Goal: Task Accomplishment & Management: Manage account settings

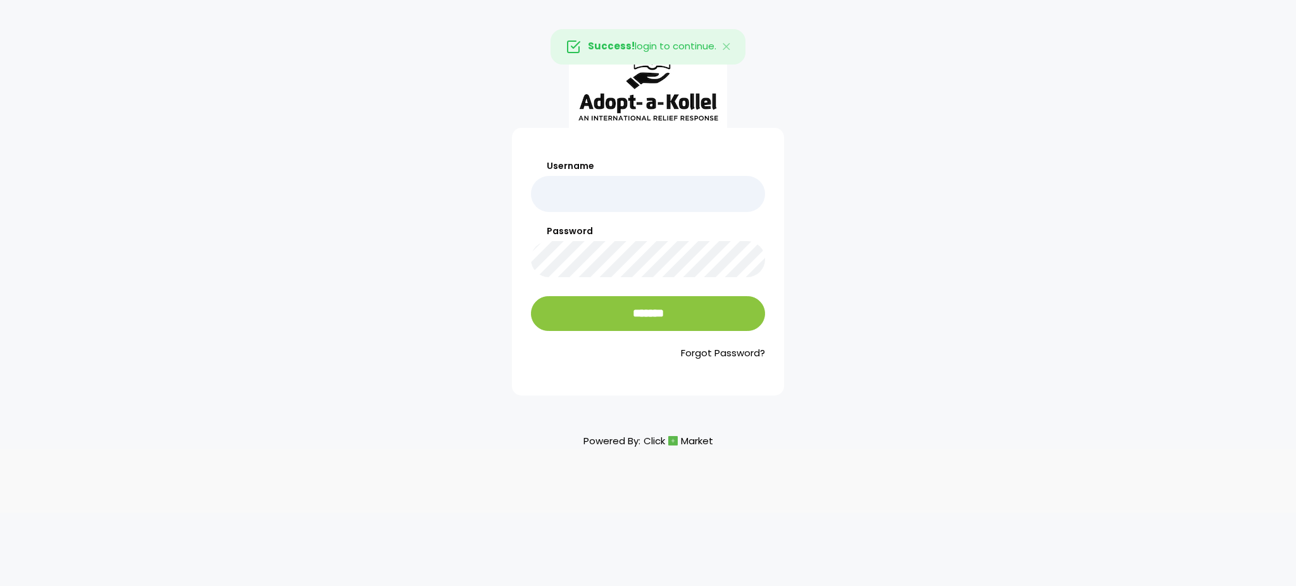
click at [645, 192] on input "Username" at bounding box center [648, 194] width 234 height 36
type input "**********"
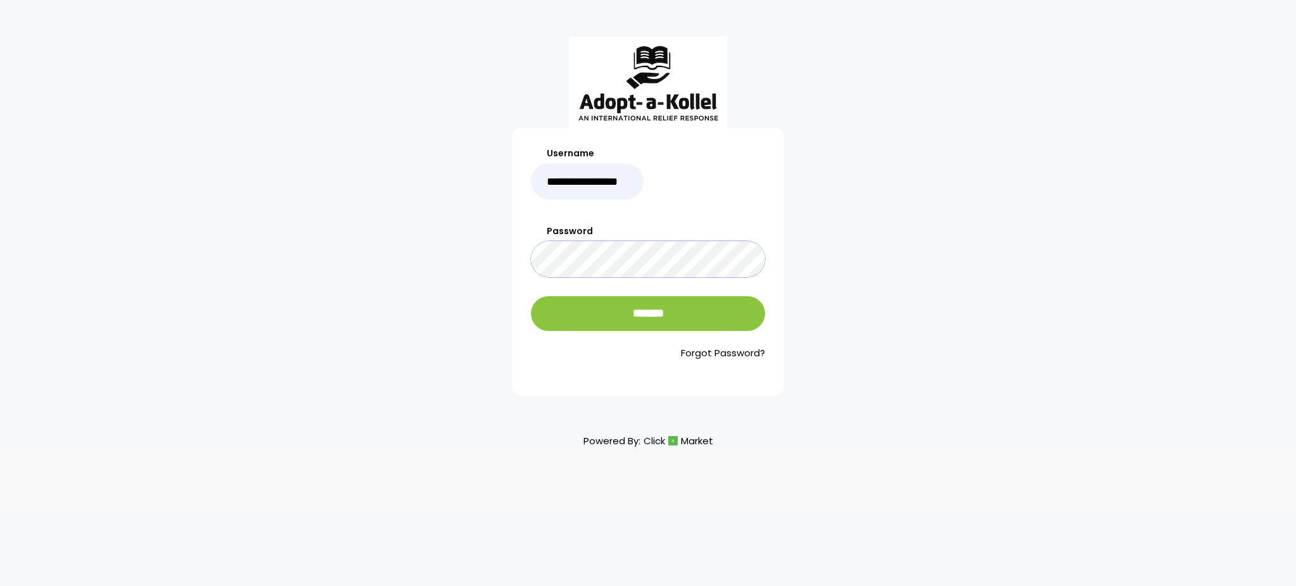
click at [531, 296] on input "*******" at bounding box center [648, 313] width 234 height 35
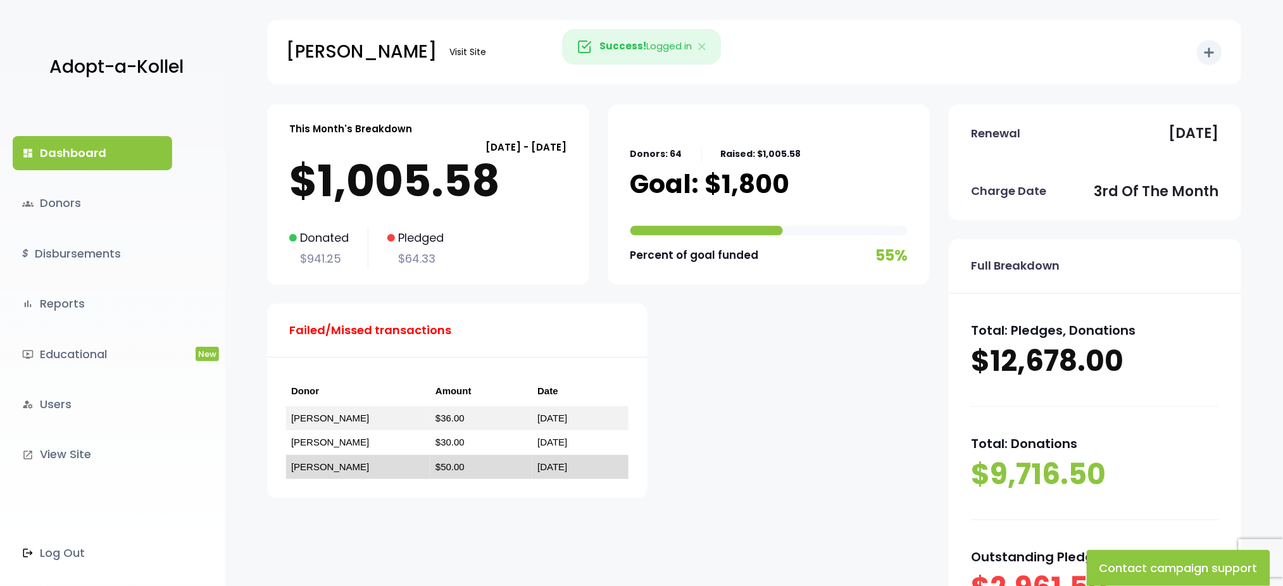
click at [318, 466] on link "ישראל גאלדהירש" at bounding box center [330, 466] width 78 height 11
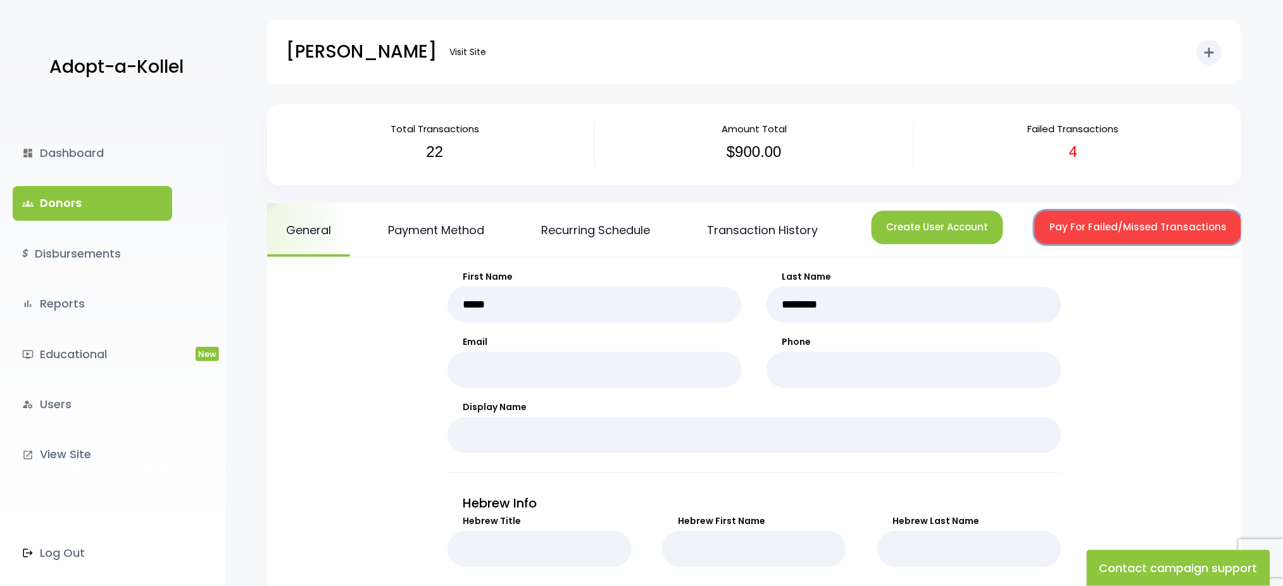
click at [1059, 225] on button "Pay For Failed/Missed Transactions" at bounding box center [1138, 228] width 207 height 34
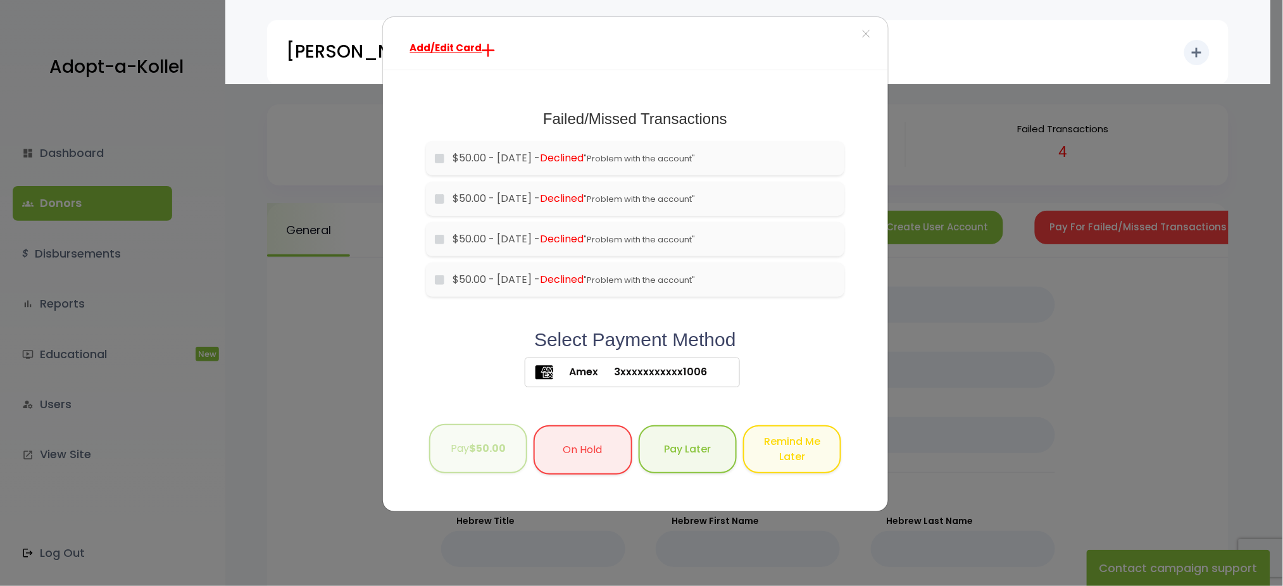
click at [473, 464] on button "Pay $50.00" at bounding box center [478, 449] width 98 height 50
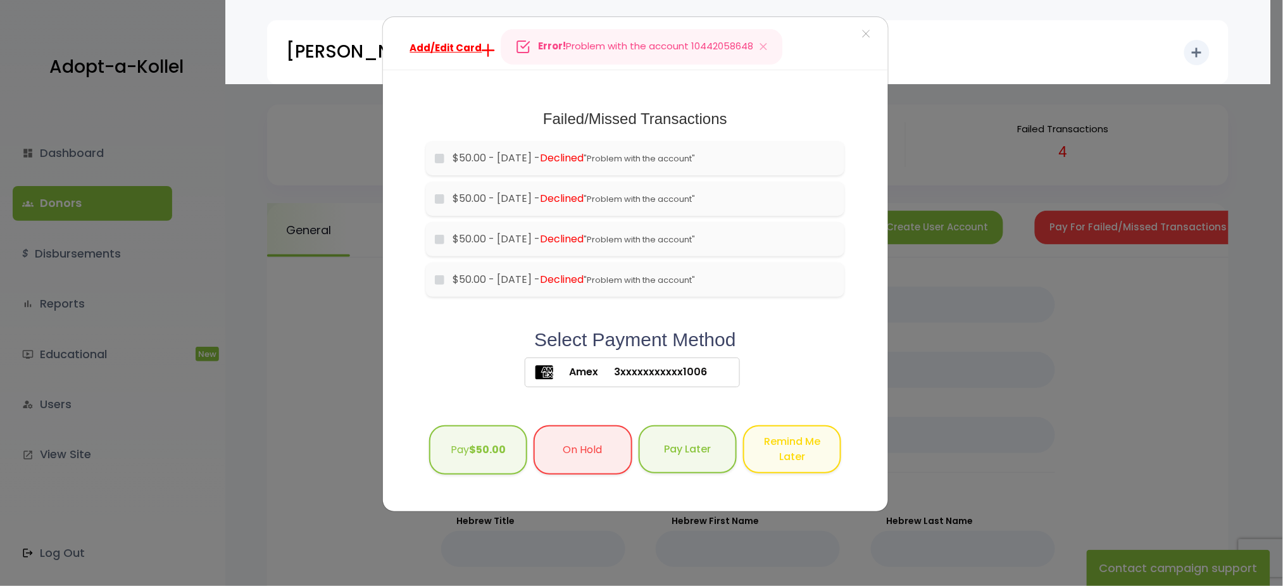
click at [1029, 66] on div "Add/Edit Card × Failed/Missed Transactions would you like to pay for these tran…" at bounding box center [641, 293] width 1283 height 586
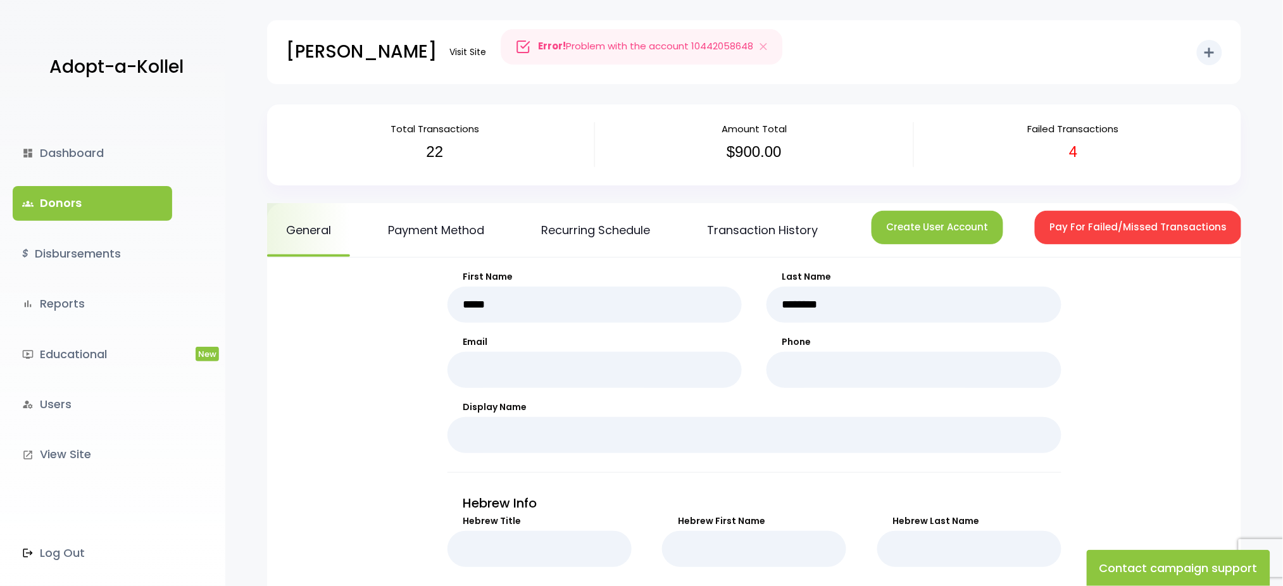
click at [51, 197] on link "groups Donors" at bounding box center [92, 203] width 159 height 34
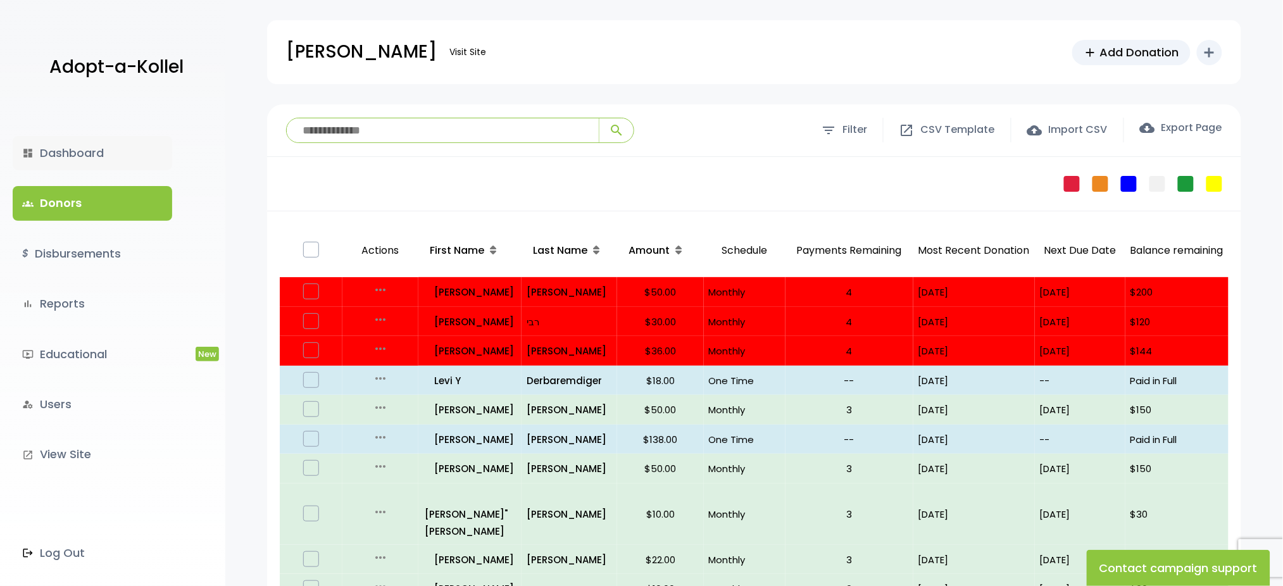
click at [68, 162] on link "dashboard Dashboard" at bounding box center [92, 153] width 159 height 34
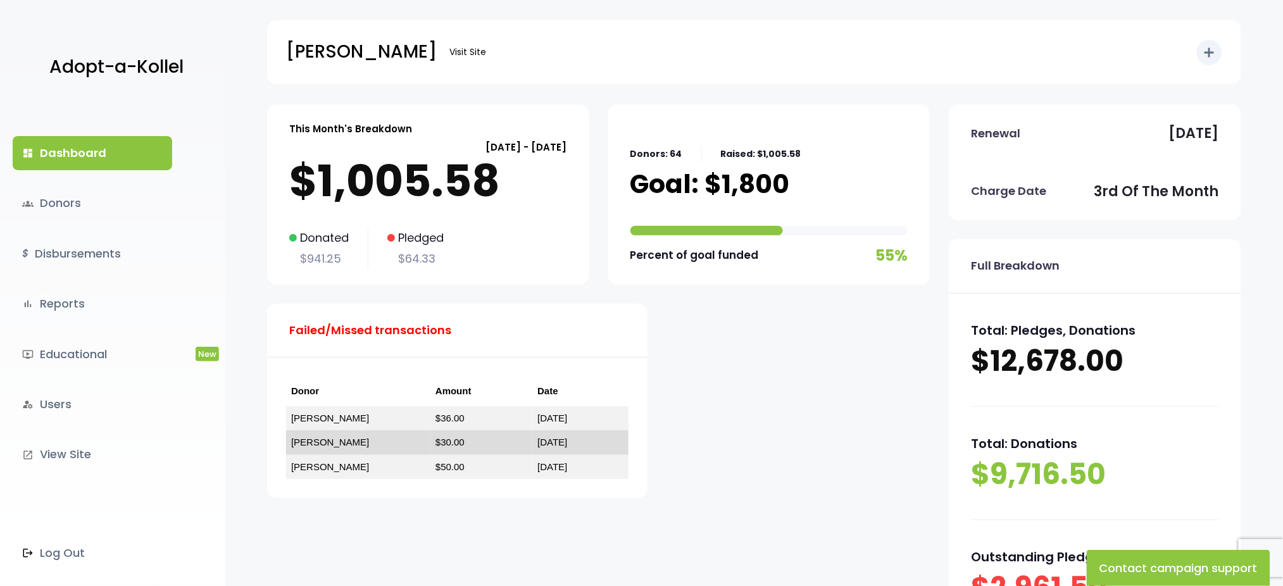
click at [310, 437] on link "טריסק רבי" at bounding box center [330, 442] width 78 height 11
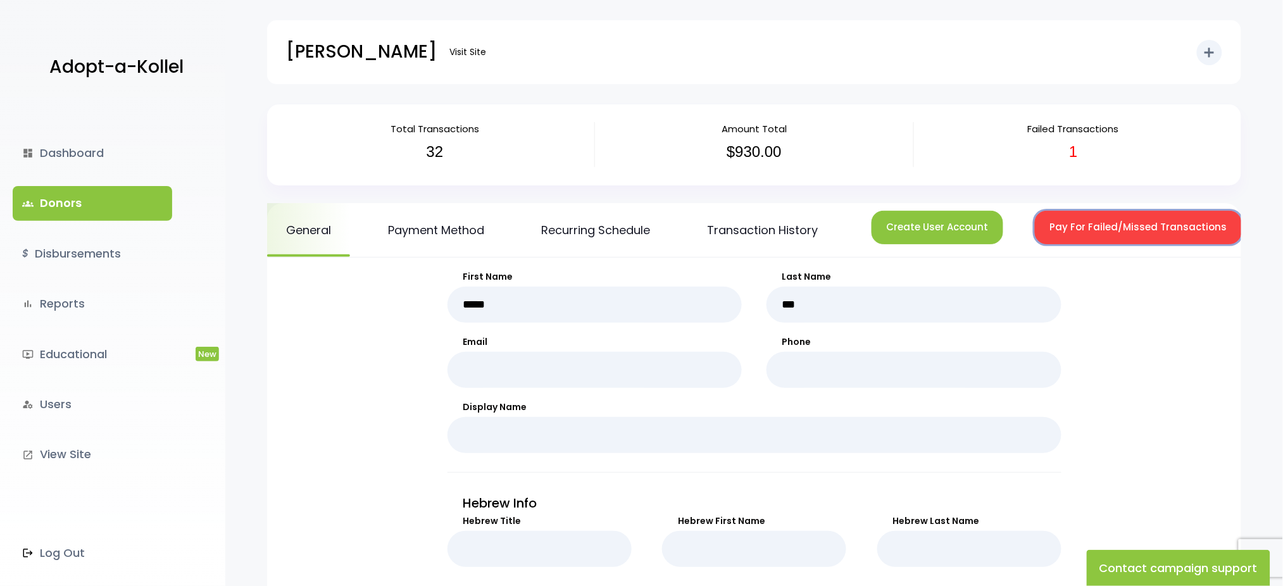
click at [1131, 232] on button "Pay For Failed/Missed Transactions" at bounding box center [1138, 228] width 207 height 34
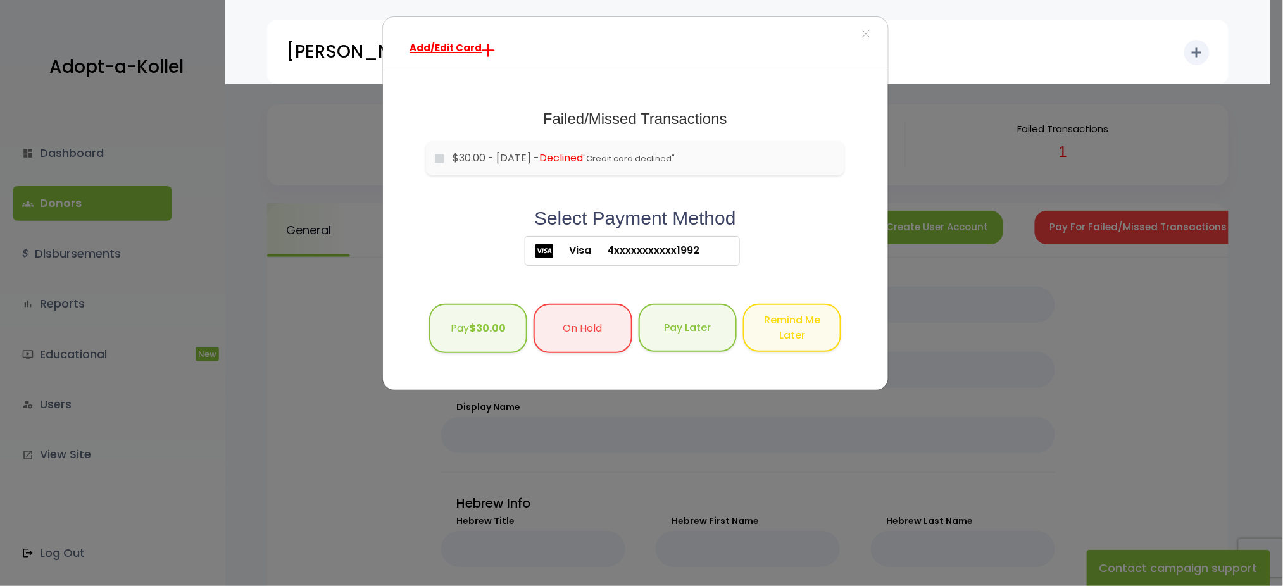
click at [1131, 232] on div "Add/Edit Card × Failed/Missed Transactions would you like to pay for these tran…" at bounding box center [641, 293] width 1283 height 586
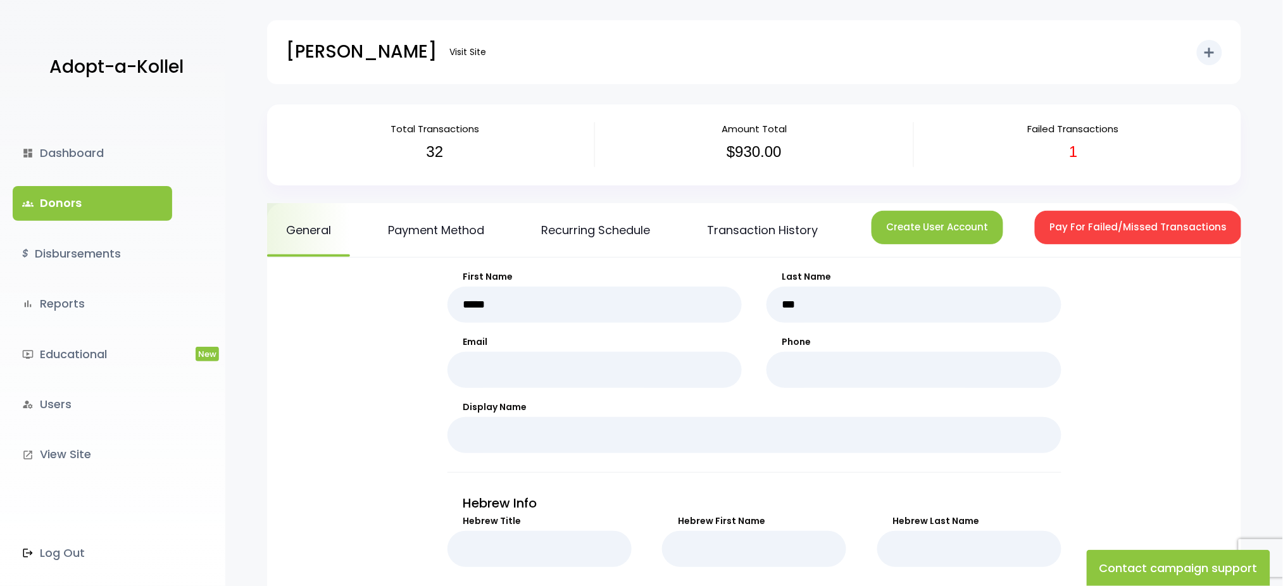
click at [1084, 246] on link "Pay For Failed/Missed Transactions" at bounding box center [1138, 230] width 239 height 38
click at [1026, 221] on link "Pay For Failed/Missed Transactions" at bounding box center [1138, 230] width 239 height 38
click at [1069, 227] on button "Pay For Failed/Missed Transactions" at bounding box center [1138, 228] width 207 height 34
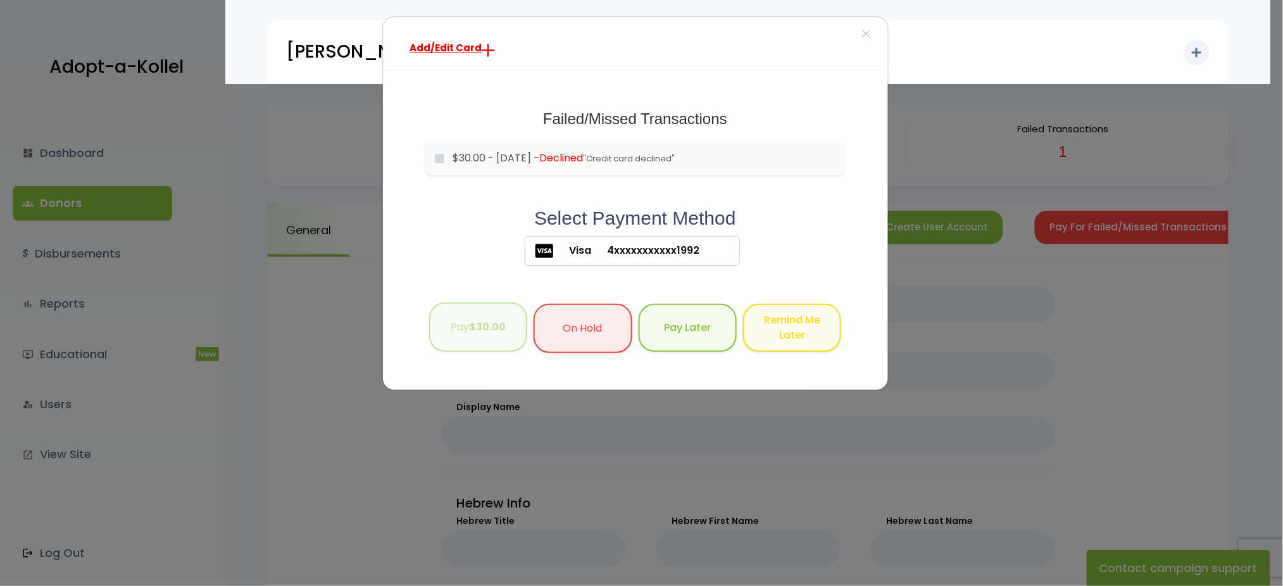
click at [521, 329] on button "Pay $30.00" at bounding box center [478, 327] width 98 height 50
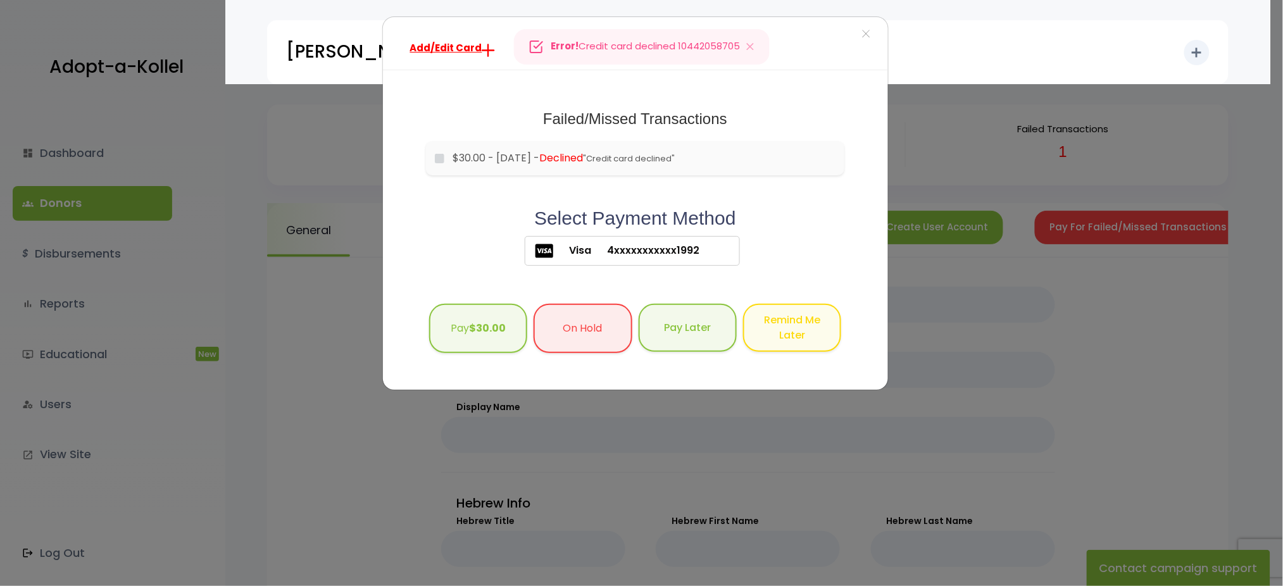
click at [1013, 73] on div "Add/Edit Card × Failed/Missed Transactions would you like to pay for these tran…" at bounding box center [641, 293] width 1283 height 586
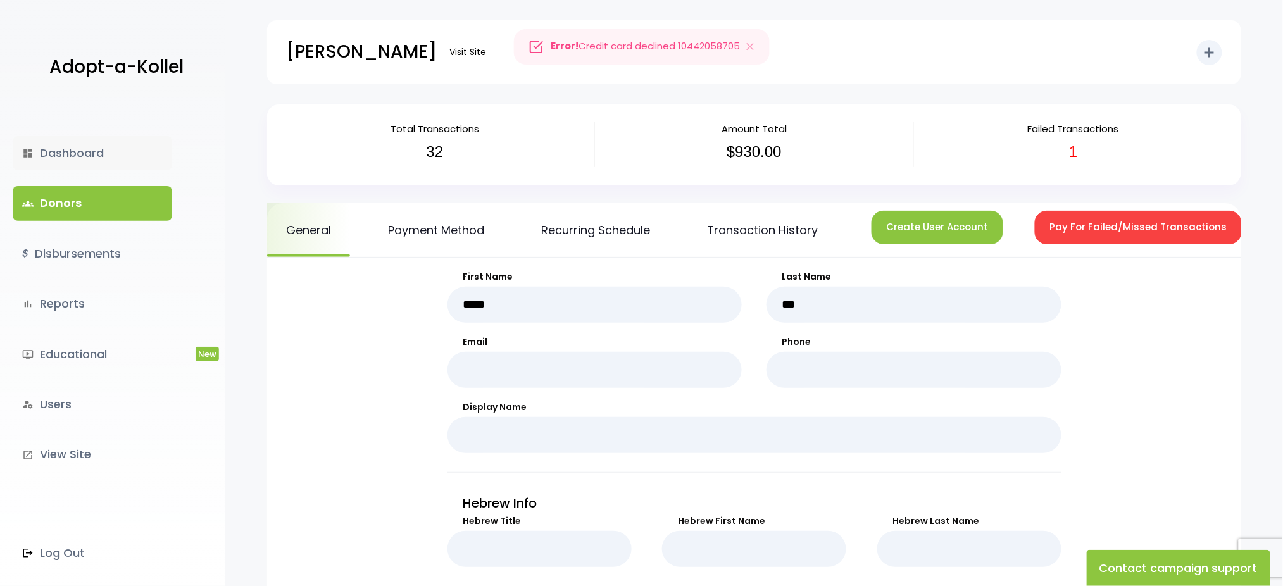
click at [90, 156] on link "dashboard Dashboard" at bounding box center [92, 153] width 159 height 34
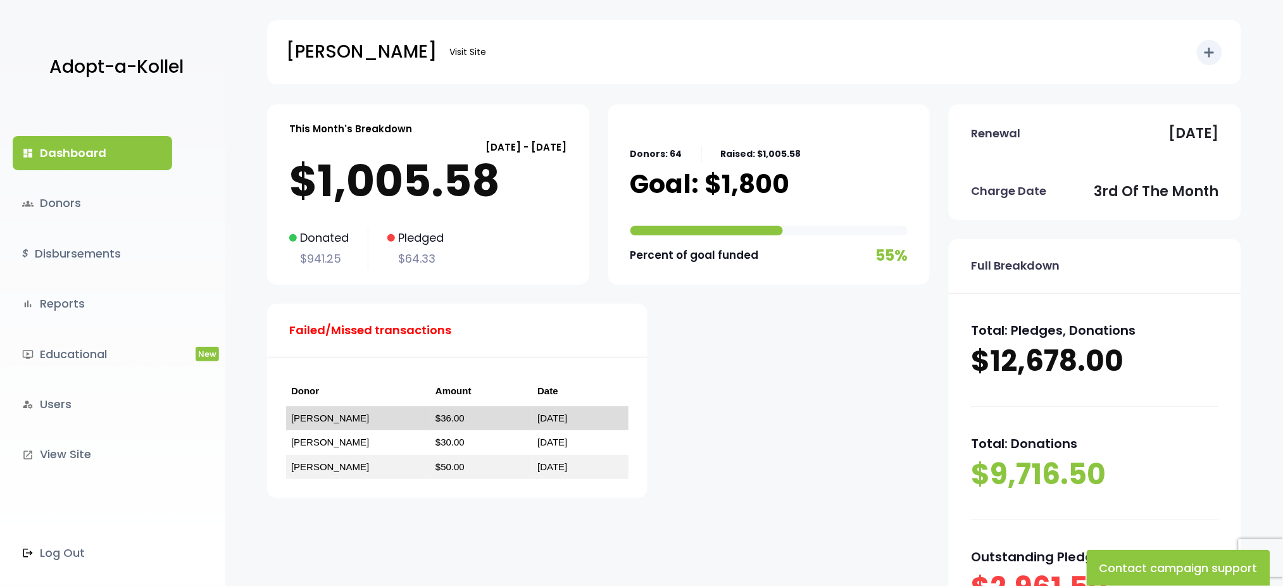
click at [308, 415] on link "[PERSON_NAME]" at bounding box center [330, 418] width 78 height 11
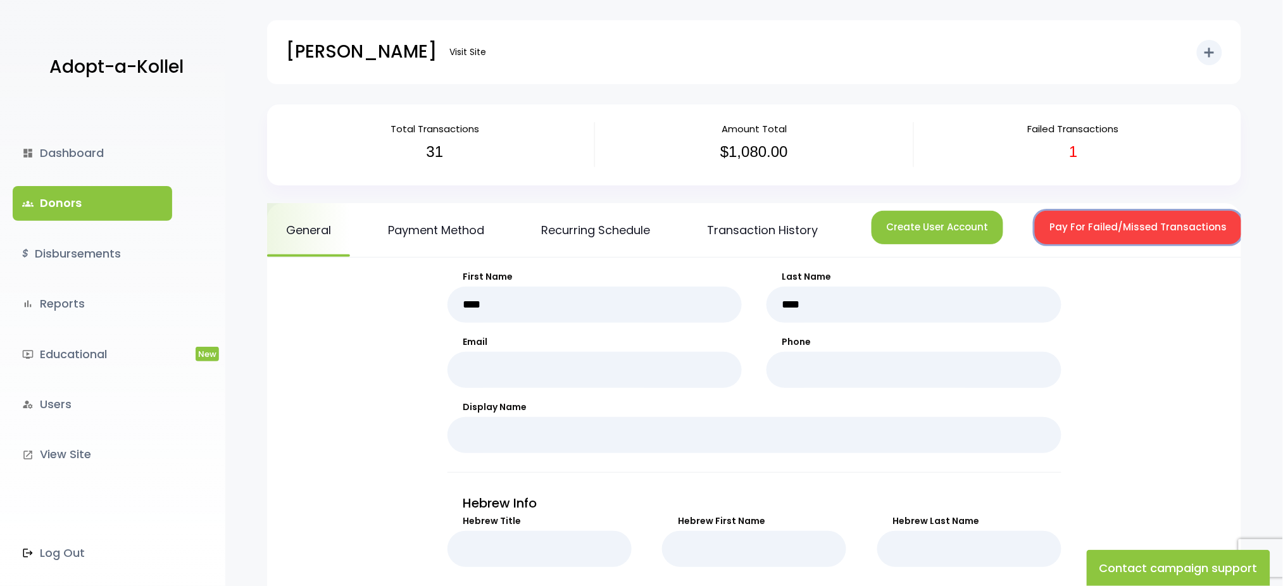
click at [1054, 235] on button "Pay For Failed/Missed Transactions" at bounding box center [1138, 228] width 207 height 34
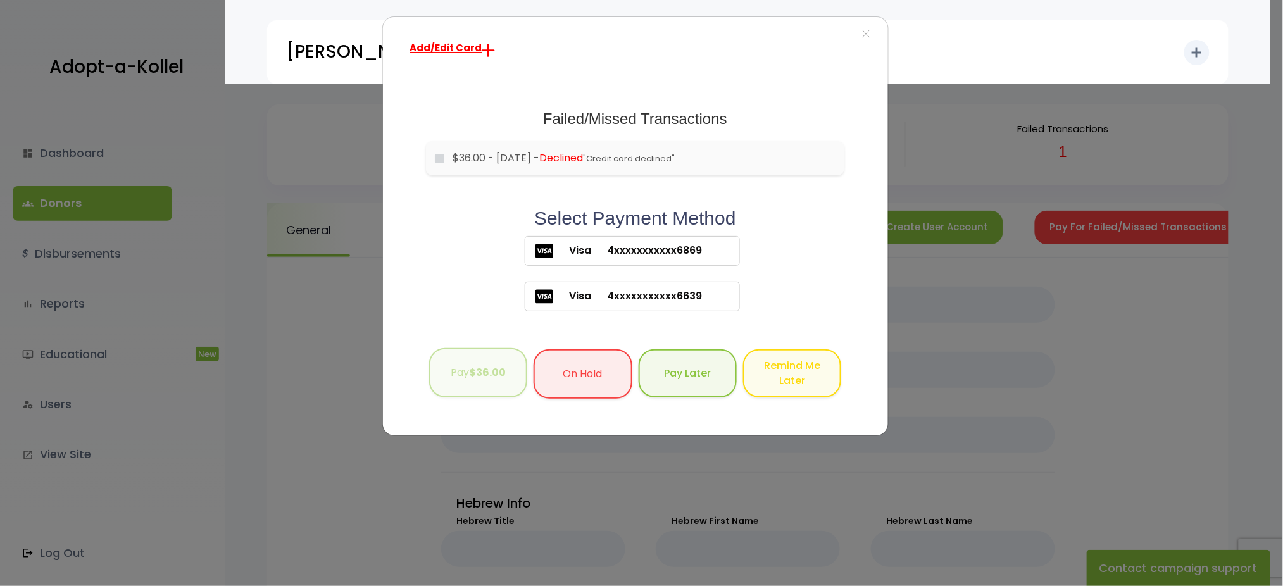
click at [474, 365] on b "$36.00" at bounding box center [487, 372] width 37 height 15
